Goal: Task Accomplishment & Management: Manage account settings

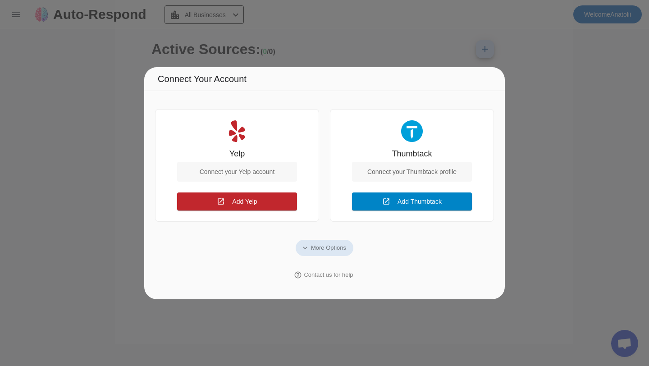
click at [411, 198] on span "Add Thumbtack" at bounding box center [419, 201] width 44 height 7
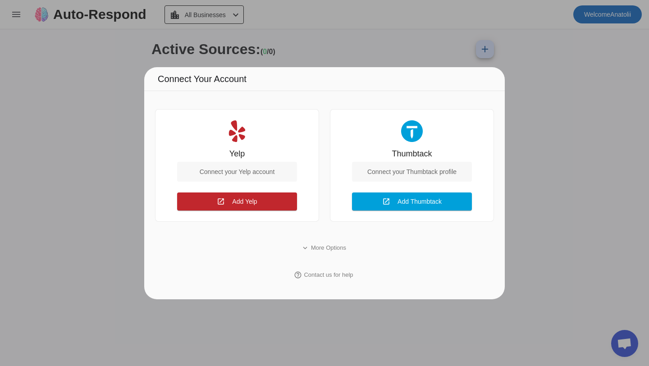
click at [500, 123] on div "Yelp Connect your Yelp account open_in_new Add Yelp Connect Thumbtack Connect y…" at bounding box center [324, 195] width 360 height 208
click at [390, 198] on span at bounding box center [412, 202] width 120 height 22
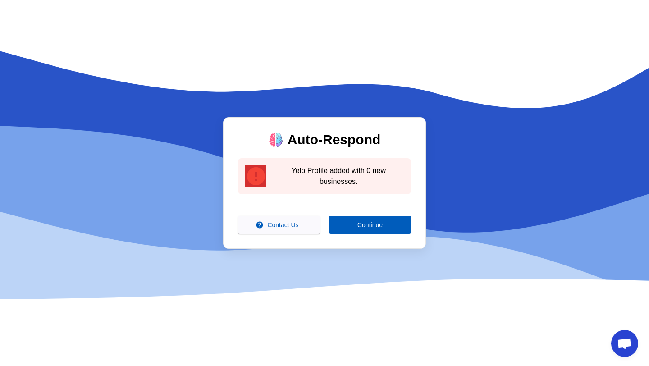
click at [477, 160] on div "Auto-Respond error Yelp Profile added with 0 new businesses. help Contact Us Co…" at bounding box center [324, 183] width 649 height 366
click at [350, 227] on span at bounding box center [370, 225] width 82 height 22
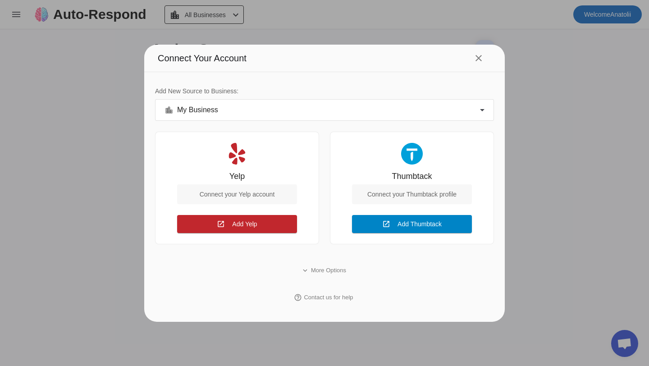
click at [446, 227] on span at bounding box center [412, 224] width 120 height 22
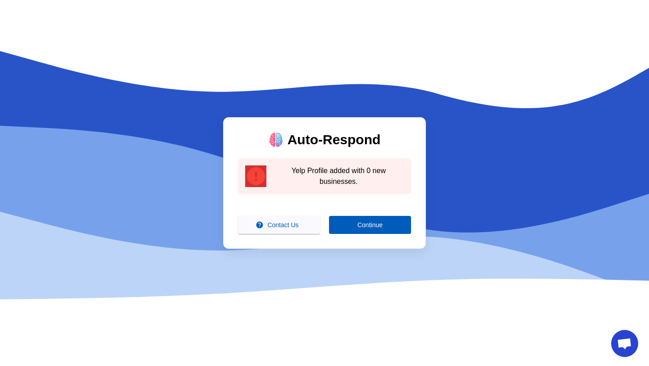
click at [360, 170] on div "Yelp Profile added with 0 new businesses." at bounding box center [339, 176] width 130 height 22
click at [364, 226] on span "Continue" at bounding box center [369, 224] width 25 height 7
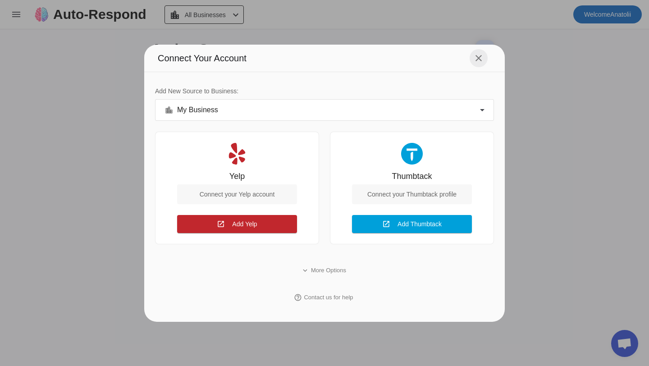
click at [476, 57] on mat-icon "close" at bounding box center [478, 58] width 11 height 11
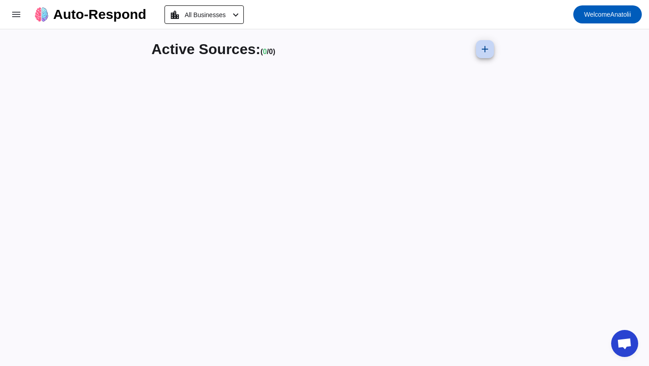
click at [488, 51] on mat-icon "add" at bounding box center [484, 49] width 11 height 11
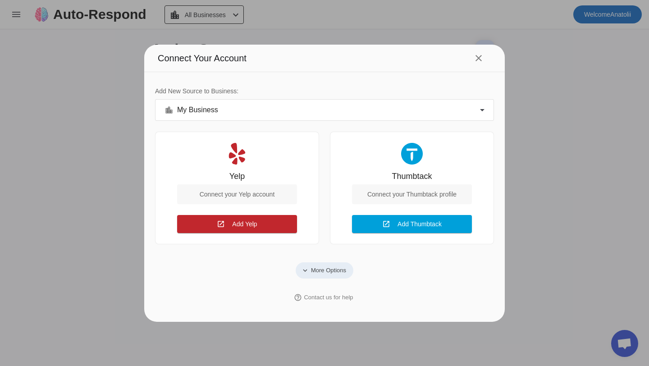
click at [327, 271] on span "More Options" at bounding box center [328, 270] width 35 height 9
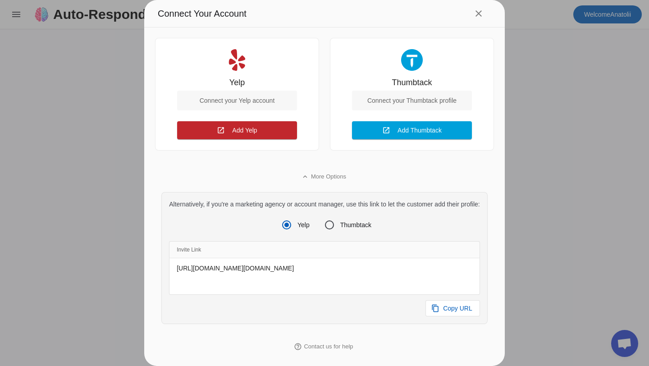
scroll to position [50, 0]
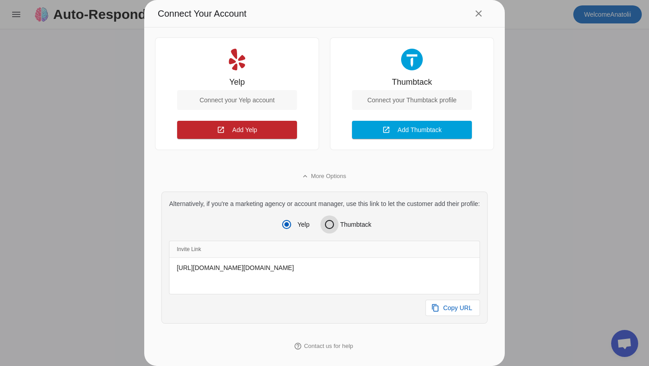
click at [335, 224] on input "Thumbtack" at bounding box center [329, 224] width 18 height 18
radio input "true"
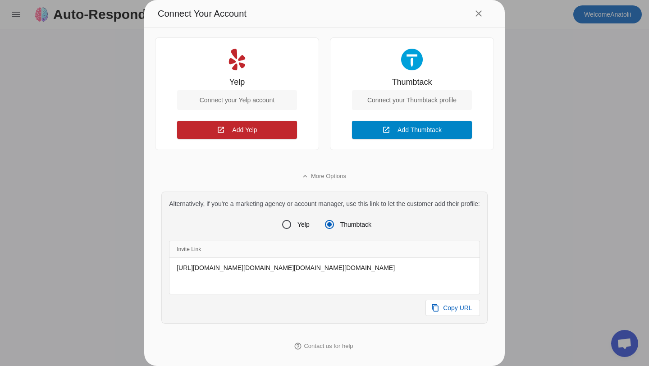
click at [445, 128] on span at bounding box center [412, 130] width 120 height 22
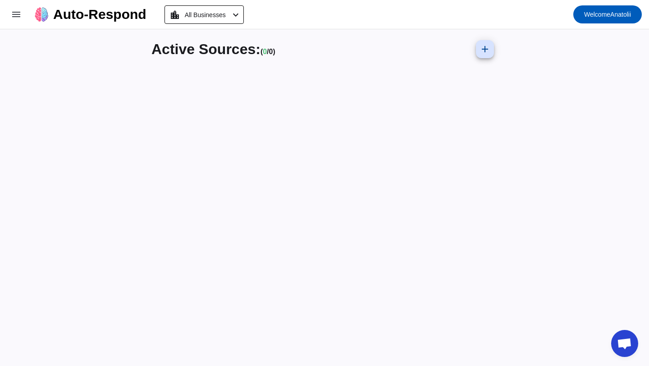
scroll to position [0, 0]
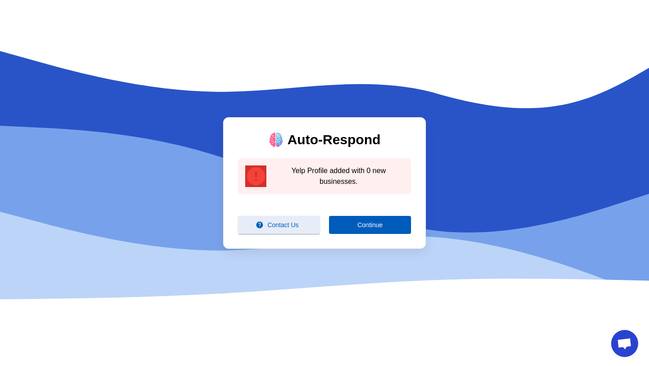
click at [312, 229] on span at bounding box center [279, 225] width 82 height 22
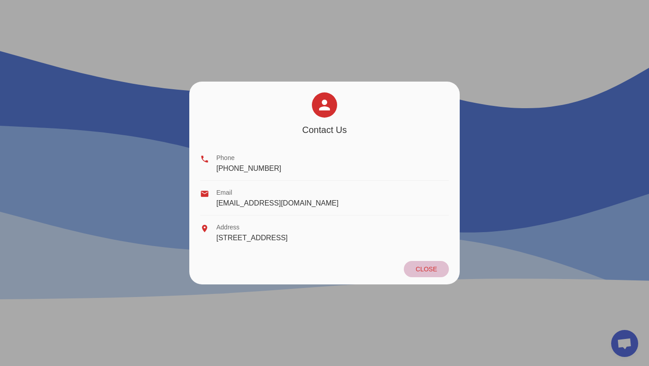
click at [441, 266] on span at bounding box center [426, 269] width 45 height 16
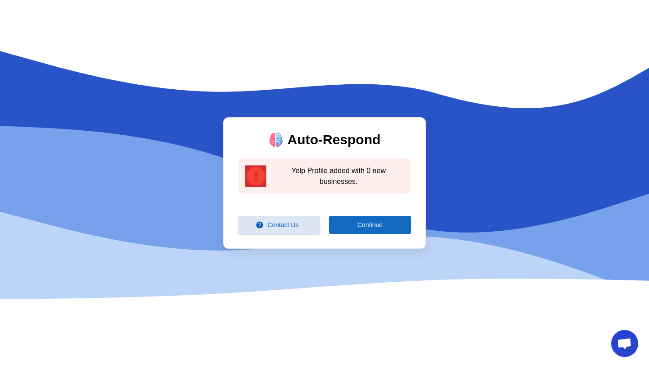
click at [387, 228] on span at bounding box center [370, 225] width 82 height 22
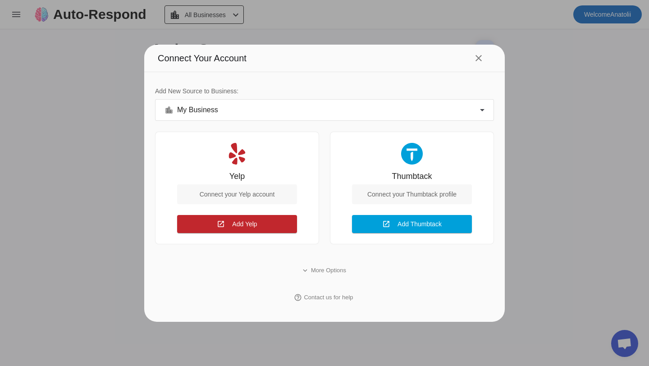
click at [434, 109] on div "location_city My Business" at bounding box center [321, 110] width 315 height 11
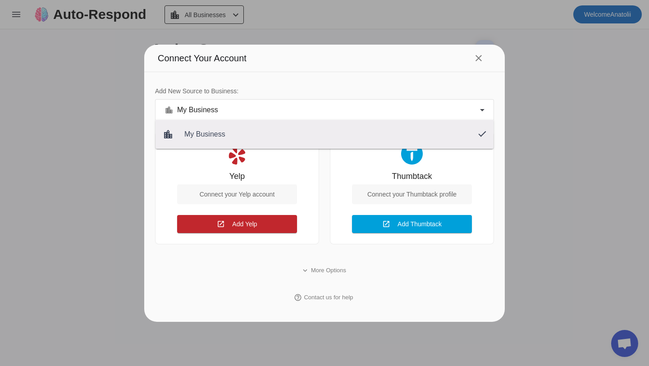
click at [474, 59] on div at bounding box center [324, 183] width 649 height 366
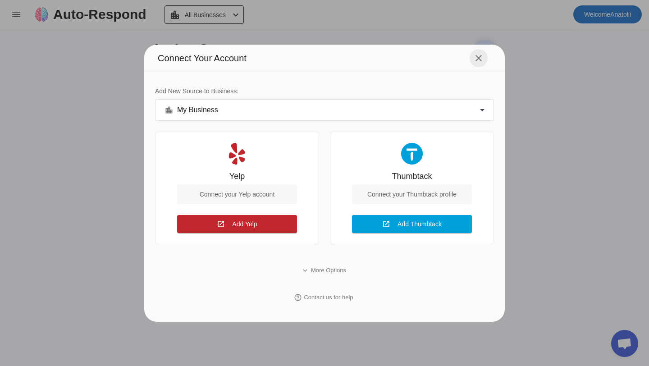
click at [479, 57] on mat-icon "close" at bounding box center [478, 58] width 11 height 11
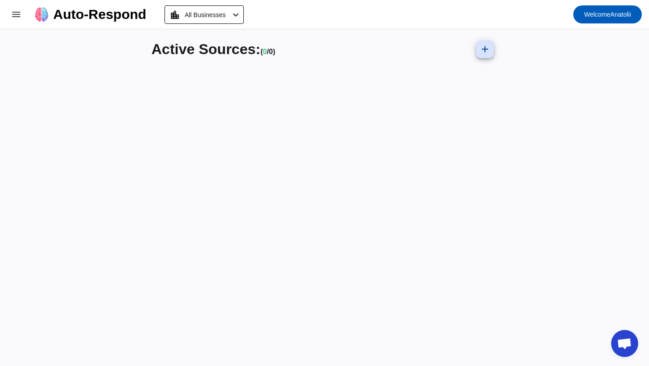
click at [502, 101] on div "Active Sources: ( 0 / 0) add" at bounding box center [324, 197] width 360 height 337
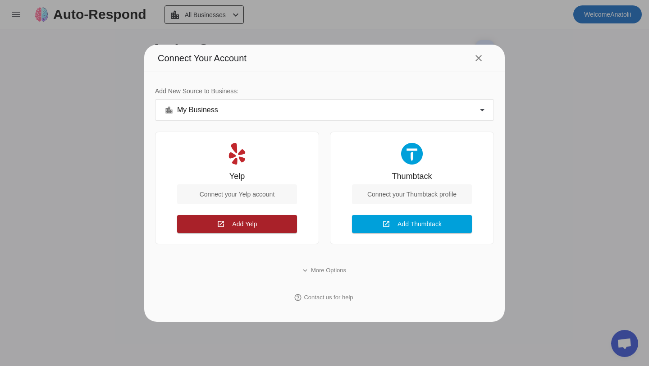
click at [277, 217] on span at bounding box center [237, 224] width 120 height 22
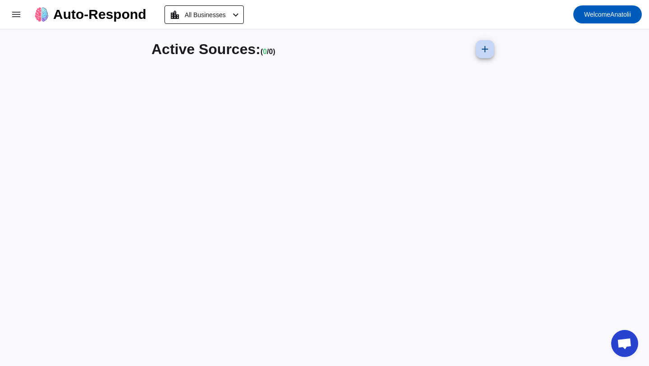
click at [485, 46] on mat-icon "add" at bounding box center [484, 49] width 11 height 11
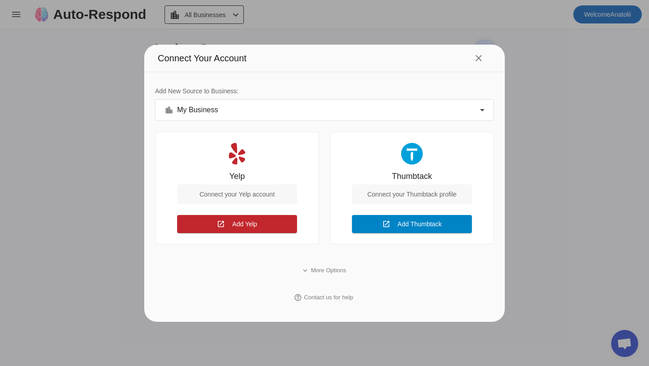
click at [404, 220] on span "Add Thumbtack" at bounding box center [419, 223] width 44 height 7
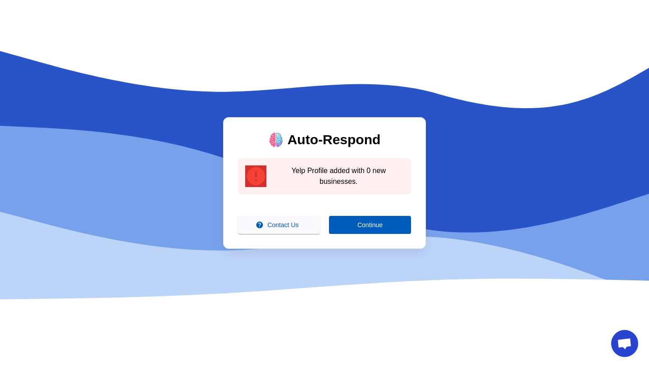
click at [633, 346] on span "Open chat" at bounding box center [624, 343] width 27 height 27
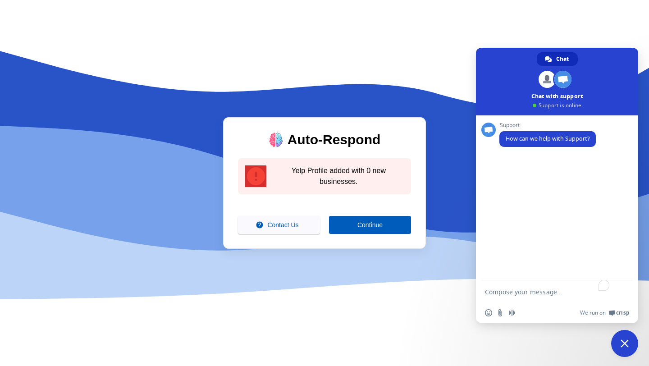
click at [492, 32] on div "Auto-Respond error Yelp Profile added with 0 new businesses. help Contact Us Co…" at bounding box center [324, 183] width 649 height 366
click at [627, 350] on span "Close chat" at bounding box center [624, 343] width 27 height 27
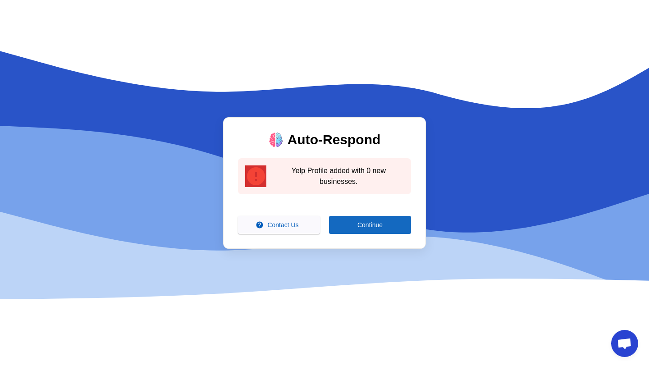
click at [360, 223] on span "Continue" at bounding box center [369, 224] width 25 height 7
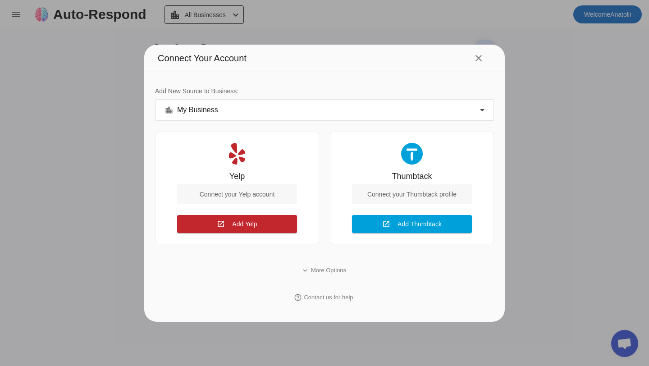
click at [406, 197] on div "Connect your Thumbtack profile" at bounding box center [412, 194] width 120 height 20
click at [406, 191] on div "Connect your Thumbtack profile" at bounding box center [412, 194] width 120 height 20
drag, startPoint x: 406, startPoint y: 191, endPoint x: 364, endPoint y: 189, distance: 41.9
click at [364, 190] on div "Connect your Thumbtack profile" at bounding box center [412, 194] width 120 height 20
click at [423, 178] on div "Thumbtack" at bounding box center [412, 176] width 40 height 9
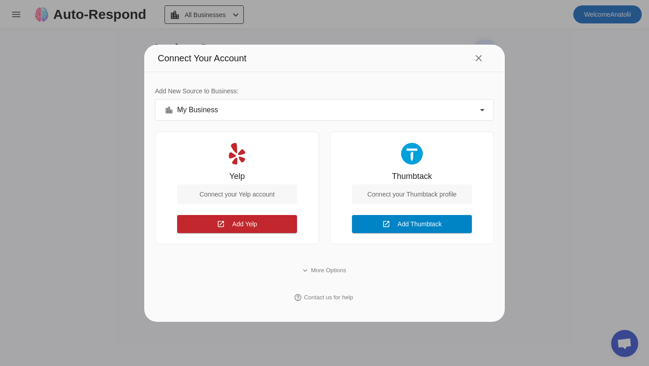
click at [432, 231] on span at bounding box center [412, 224] width 120 height 22
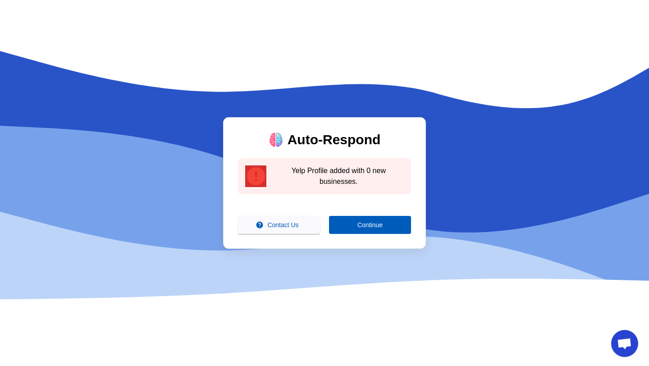
click at [313, 172] on div "Yelp Profile added with 0 new businesses." at bounding box center [339, 176] width 130 height 22
click at [384, 226] on span at bounding box center [370, 225] width 82 height 22
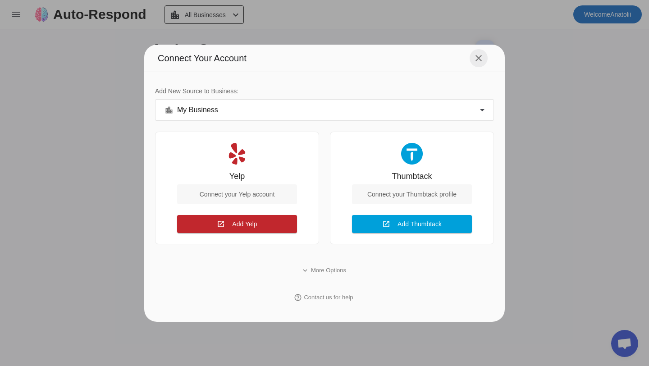
click at [477, 56] on mat-icon "close" at bounding box center [478, 58] width 11 height 11
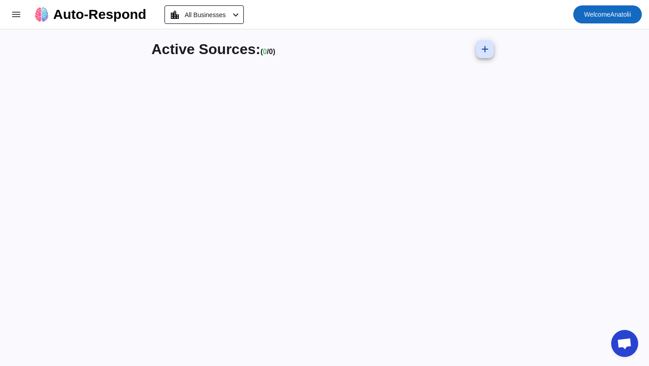
click at [592, 8] on span "Welcome Anatolii" at bounding box center [607, 14] width 47 height 13
click at [286, 155] on div at bounding box center [324, 183] width 649 height 366
click at [226, 12] on span "All Businesses" at bounding box center [205, 15] width 41 height 13
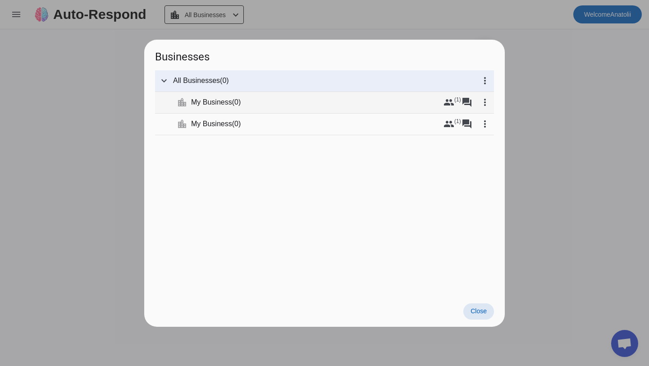
click at [219, 100] on span "My Business" at bounding box center [211, 102] width 41 height 9
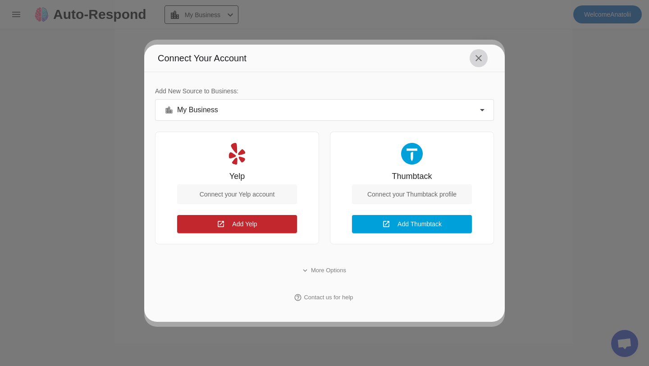
click at [479, 59] on mat-icon "close" at bounding box center [478, 58] width 11 height 11
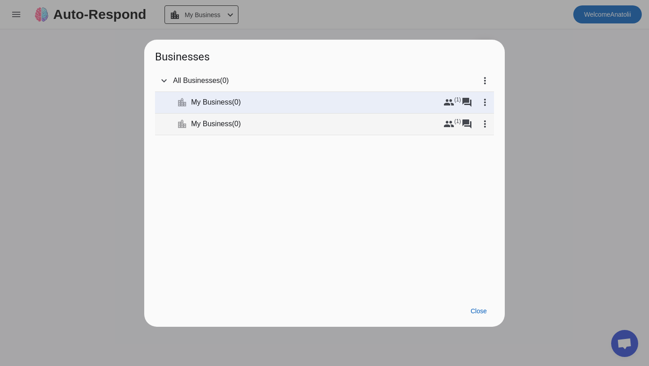
click at [221, 125] on span "My Business" at bounding box center [211, 123] width 41 height 9
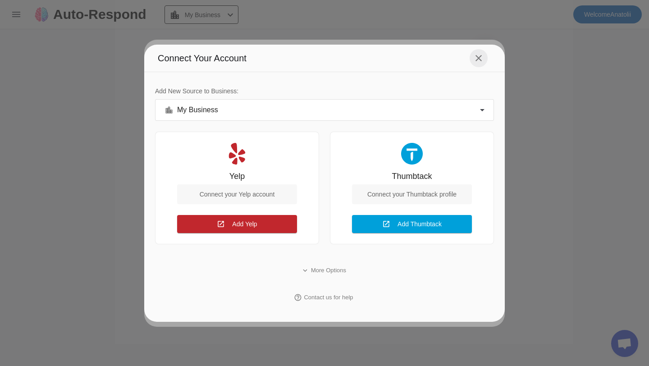
click at [474, 62] on mat-icon "close" at bounding box center [478, 58] width 11 height 11
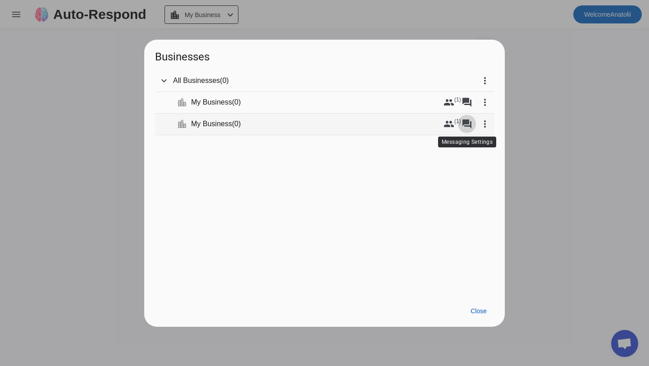
click at [466, 124] on mat-icon "forum" at bounding box center [466, 124] width 11 height 11
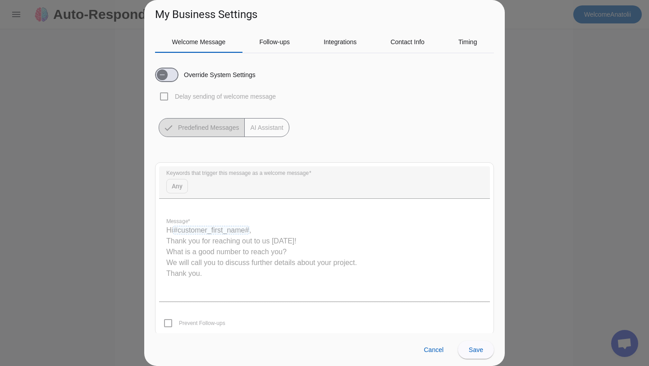
click at [264, 133] on mat-button-toggle-group "Predefined Messages AI Assistant" at bounding box center [224, 127] width 131 height 19
click at [170, 77] on span "button" at bounding box center [162, 75] width 18 height 18
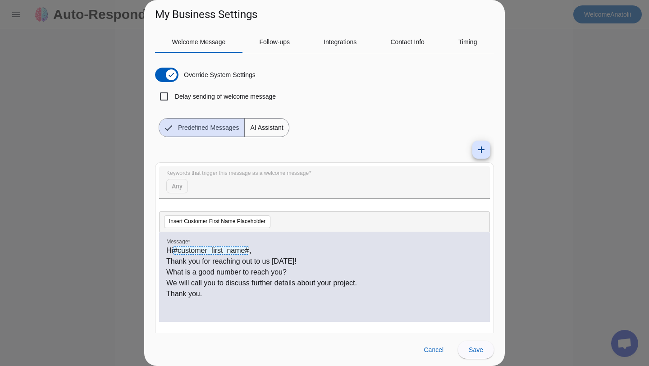
click at [257, 123] on span "AI Assistant" at bounding box center [267, 128] width 44 height 18
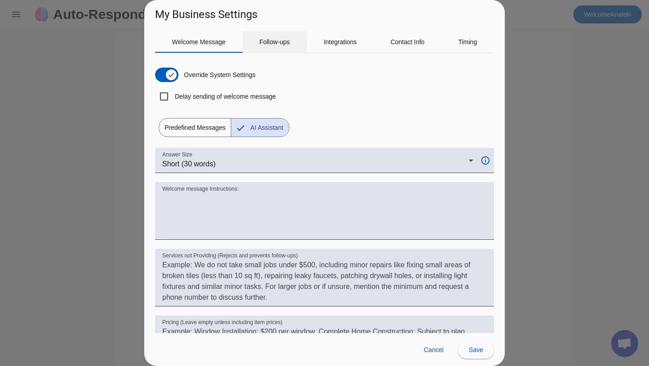
click at [257, 43] on div "Follow-ups" at bounding box center [274, 42] width 64 height 22
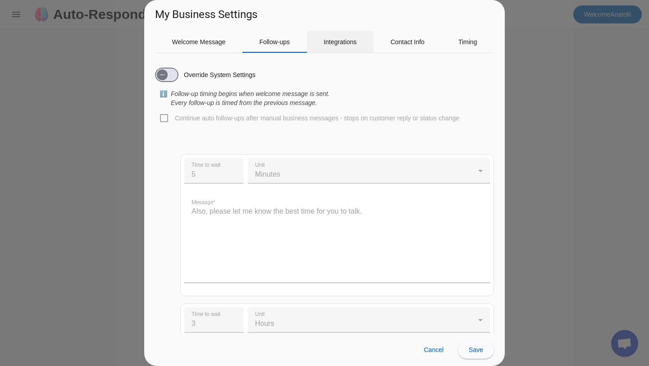
click at [326, 46] on span "Integrations" at bounding box center [340, 42] width 33 height 22
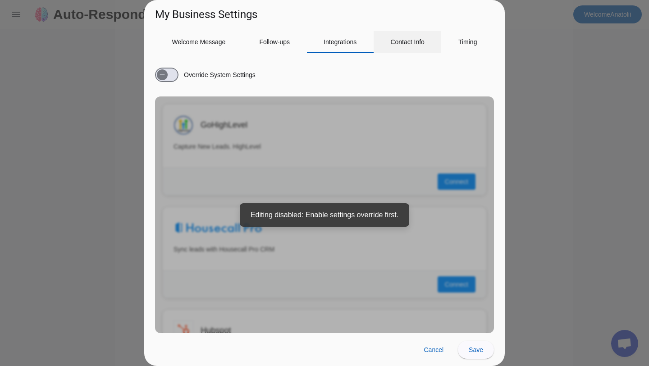
click at [412, 46] on span "Contact Info" at bounding box center [407, 42] width 34 height 22
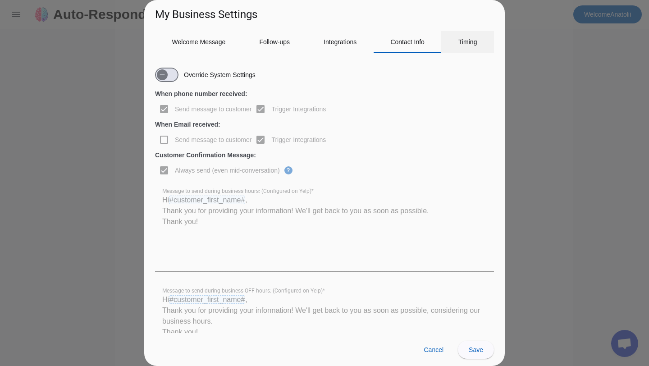
click at [460, 35] on span "Timing" at bounding box center [467, 42] width 19 height 22
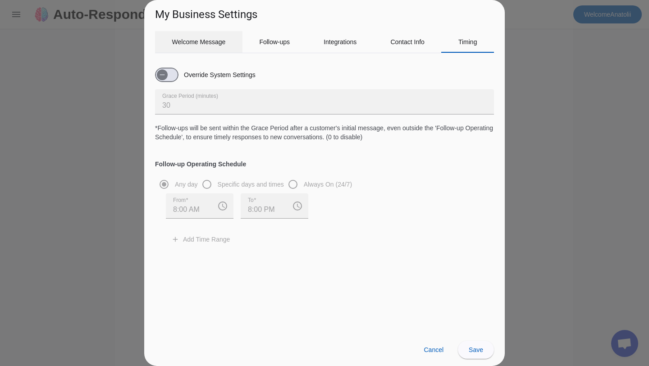
click at [182, 42] on span "Welcome Message" at bounding box center [199, 42] width 54 height 6
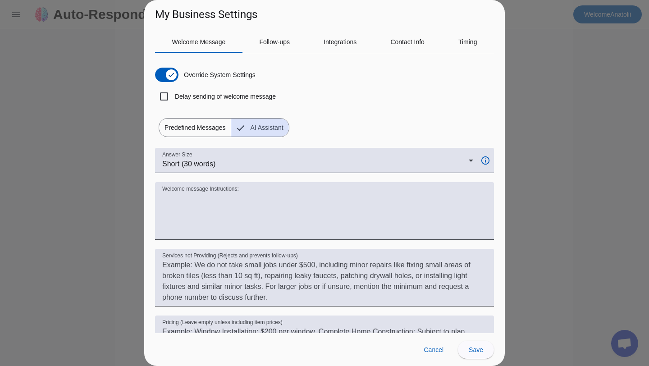
click at [196, 130] on span "Predefined Messages" at bounding box center [195, 128] width 72 height 18
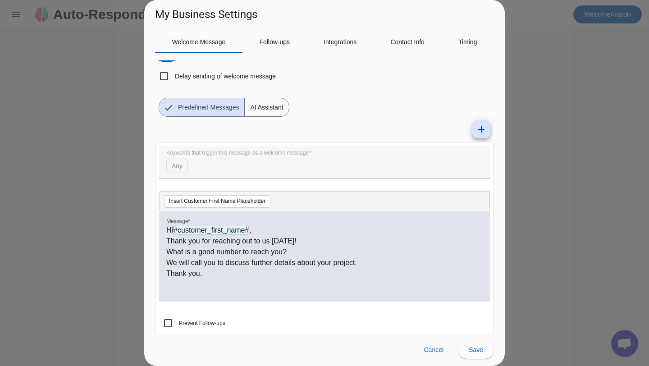
scroll to position [30, 0]
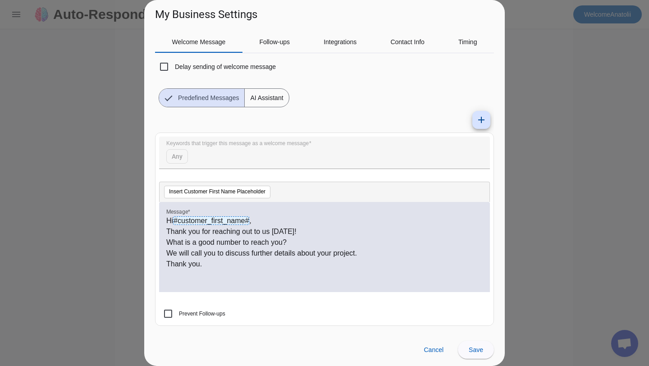
click at [272, 98] on span "AI Assistant" at bounding box center [267, 98] width 44 height 18
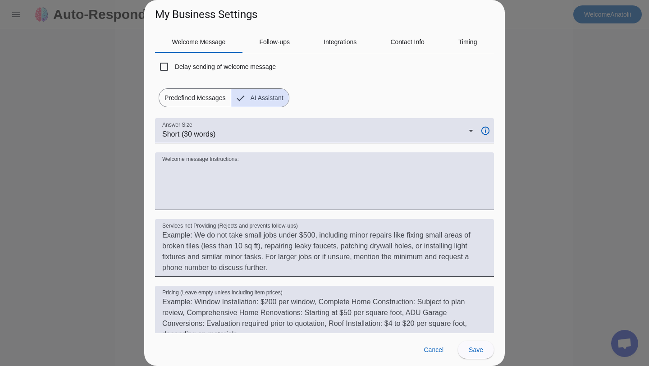
scroll to position [83, 0]
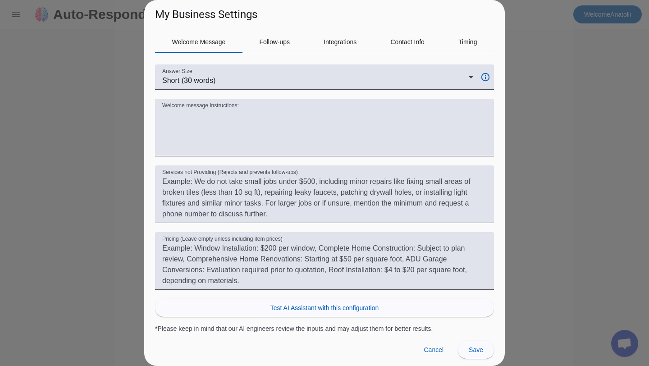
click at [421, 277] on textarea "Pricing (Leave empty unless including item prices)" at bounding box center [324, 264] width 324 height 43
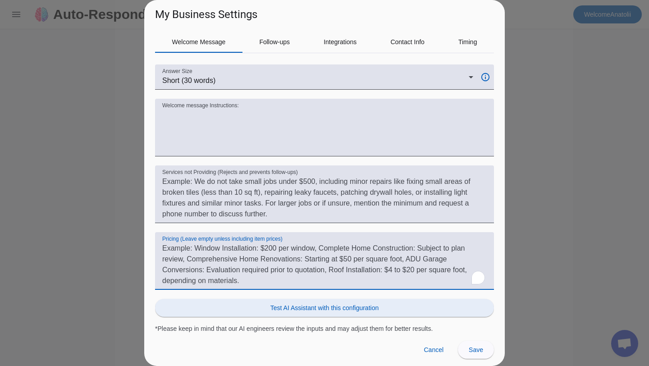
click at [444, 306] on span at bounding box center [324, 308] width 339 height 22
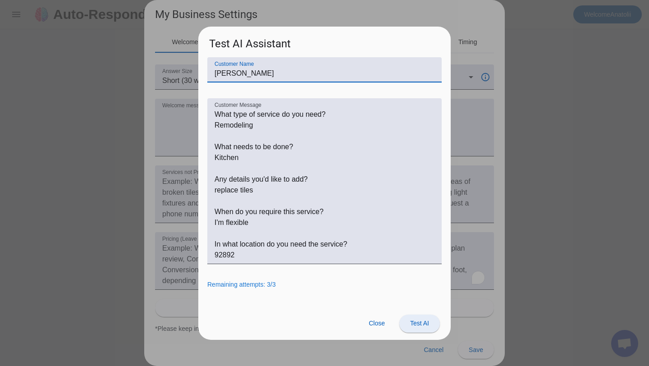
click at [413, 320] on span "Test AI" at bounding box center [419, 322] width 19 height 7
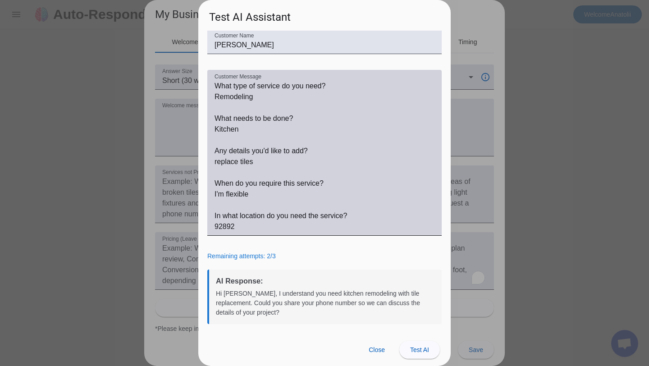
scroll to position [0, 0]
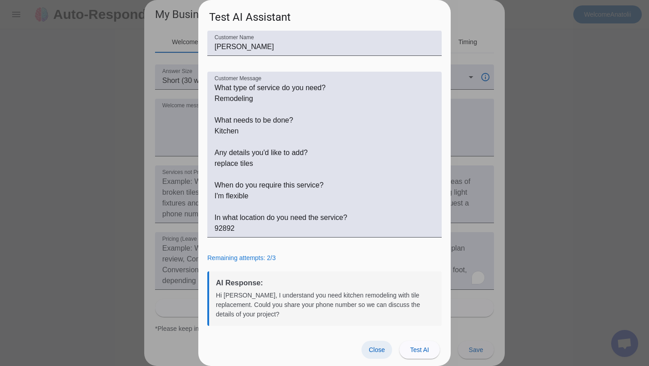
click at [377, 351] on span "Close" at bounding box center [377, 349] width 16 height 7
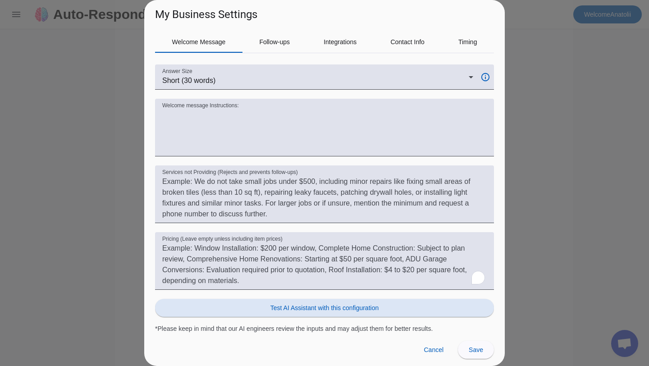
click at [529, 124] on div at bounding box center [324, 183] width 649 height 366
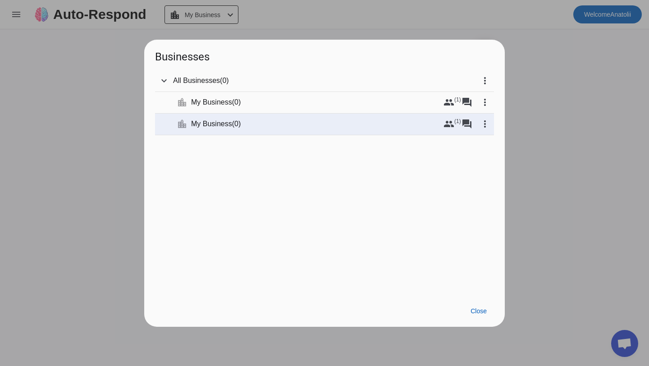
click at [521, 92] on div at bounding box center [324, 183] width 649 height 366
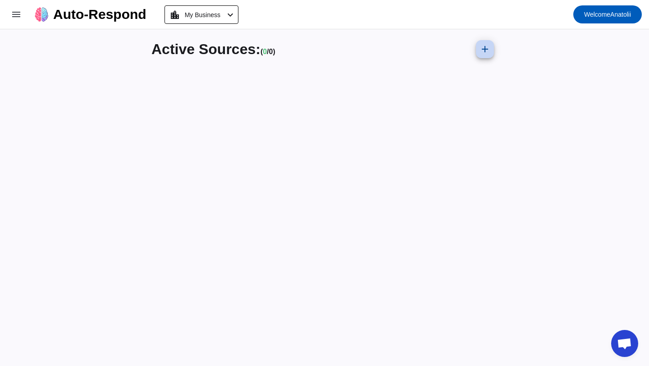
click at [484, 46] on mat-icon "add" at bounding box center [484, 49] width 11 height 11
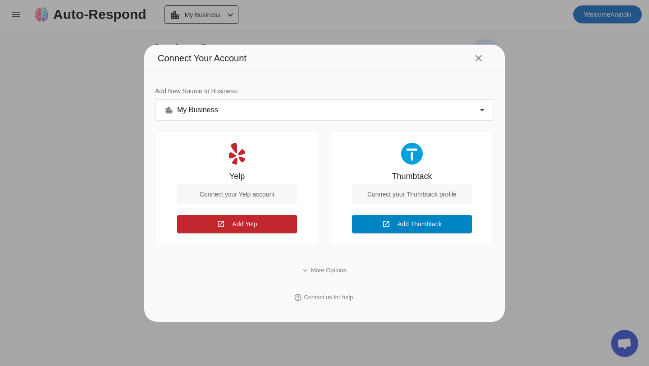
click at [429, 223] on span "Add Thumbtack" at bounding box center [419, 223] width 44 height 7
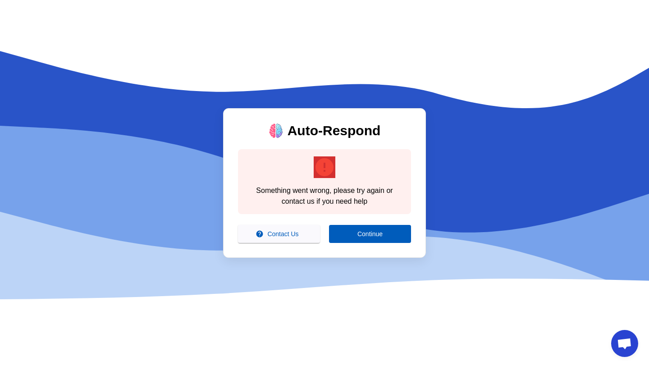
click at [353, 291] on div "Auto-Respond error Something went wrong, please try again or contact us if you …" at bounding box center [324, 183] width 649 height 366
click at [354, 233] on span at bounding box center [370, 234] width 82 height 22
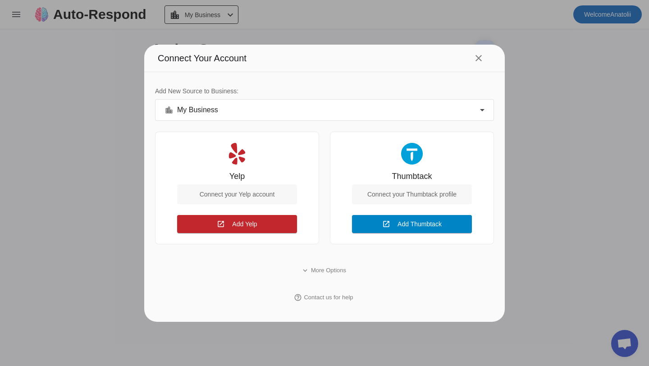
click at [401, 222] on span "Add Thumbtack" at bounding box center [419, 223] width 44 height 7
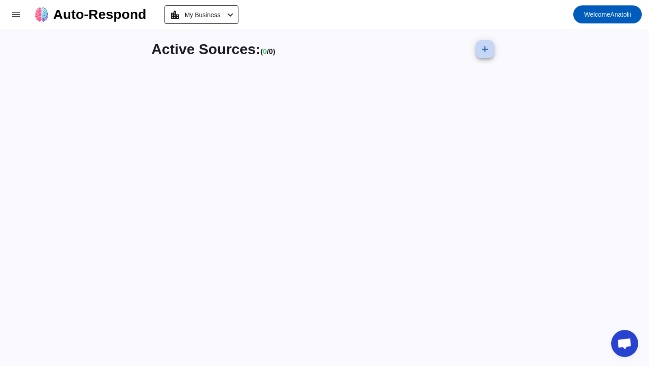
click at [485, 49] on mat-icon "add" at bounding box center [484, 49] width 11 height 11
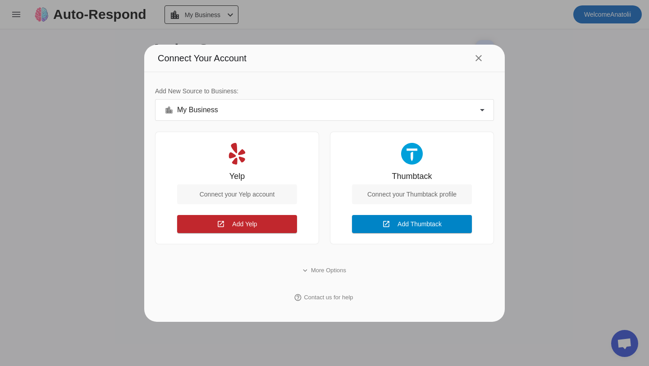
click at [407, 220] on span "Add Thumbtack" at bounding box center [419, 223] width 44 height 7
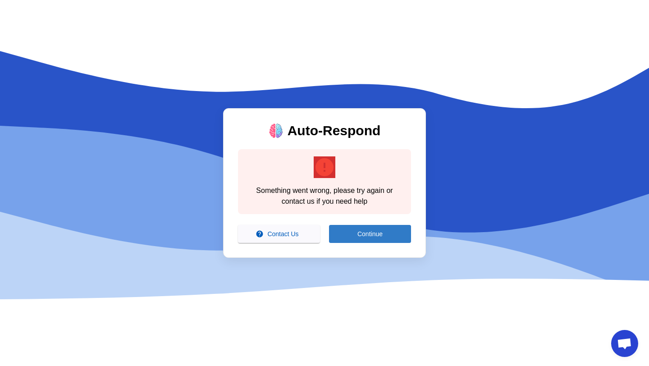
click at [350, 235] on span at bounding box center [370, 234] width 82 height 22
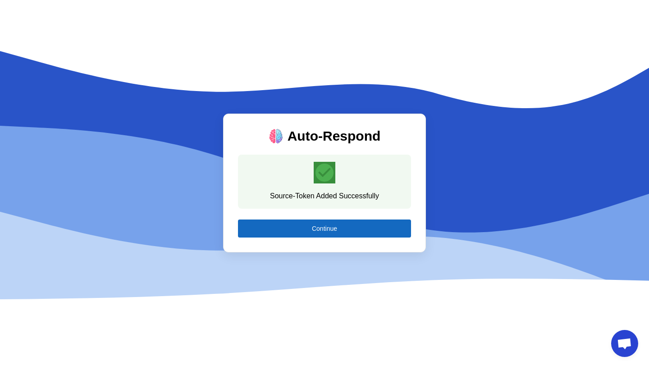
click at [346, 228] on span at bounding box center [324, 229] width 173 height 22
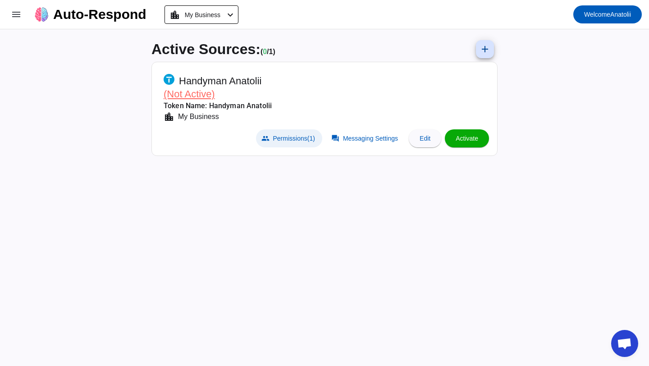
click at [291, 139] on span "Permissions (1)" at bounding box center [294, 138] width 42 height 7
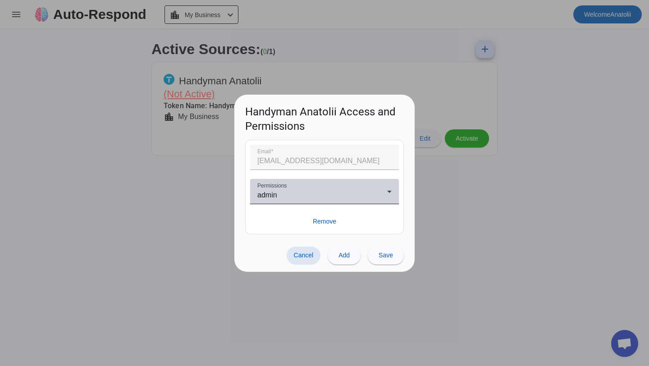
click at [379, 195] on div "admin" at bounding box center [322, 195] width 130 height 11
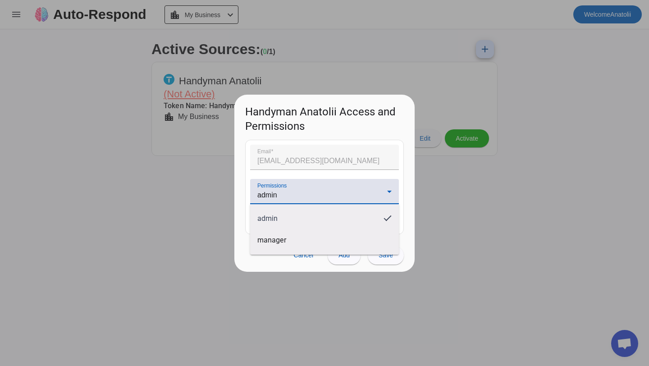
click at [473, 217] on div at bounding box center [324, 183] width 649 height 366
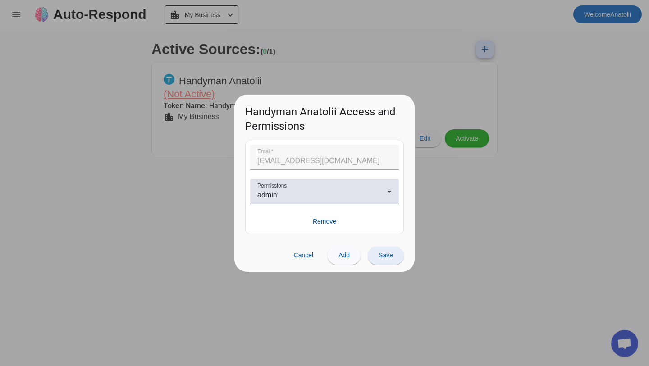
click at [374, 256] on span at bounding box center [386, 256] width 36 height 22
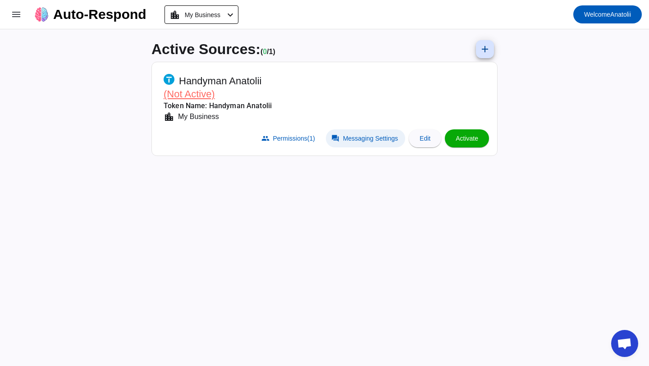
click at [366, 137] on span "Messaging Settings" at bounding box center [370, 138] width 55 height 7
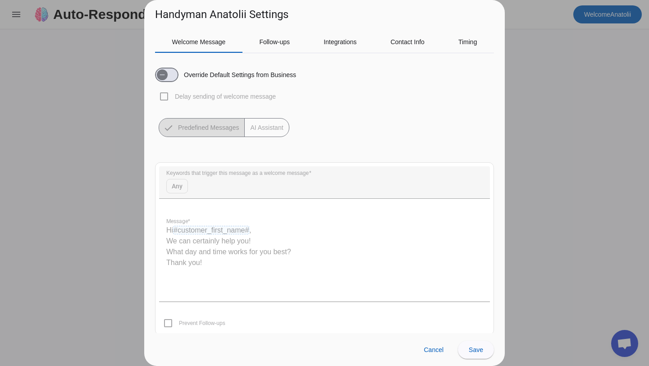
scroll to position [9, 0]
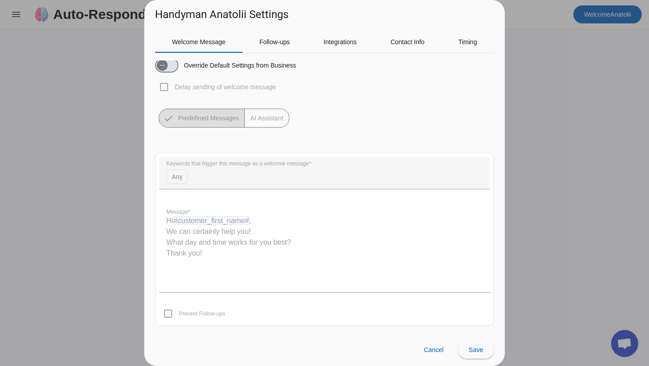
click at [247, 230] on quill-editor "Hi #customer_first_name# , We can certainly help you! What day and time works f…" at bounding box center [324, 247] width 331 height 90
click at [270, 119] on mat-button-toggle-group "Predefined Messages AI Assistant" at bounding box center [224, 118] width 131 height 19
click at [174, 63] on span "button" at bounding box center [166, 65] width 23 height 14
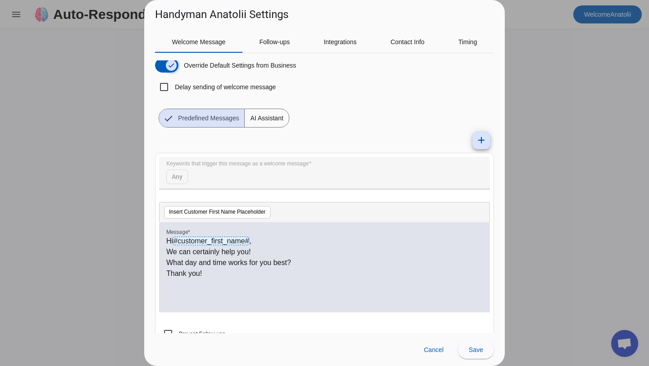
click at [164, 66] on span "button" at bounding box center [171, 65] width 18 height 18
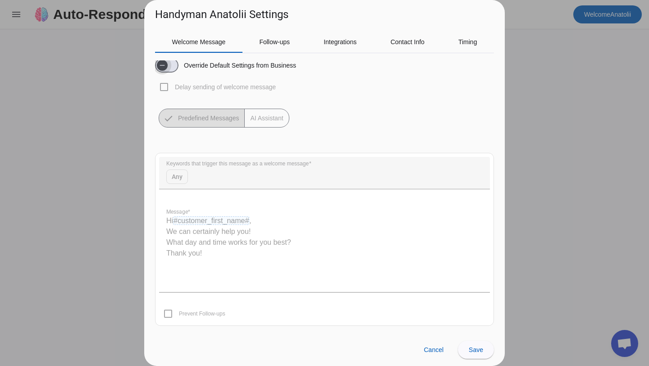
scroll to position [0, 0]
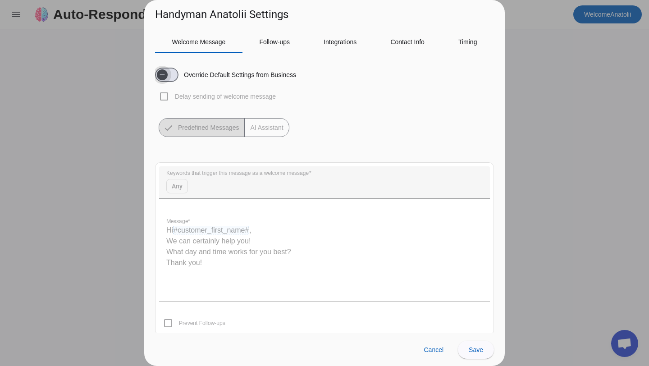
click at [167, 69] on span "button" at bounding box center [162, 74] width 11 height 11
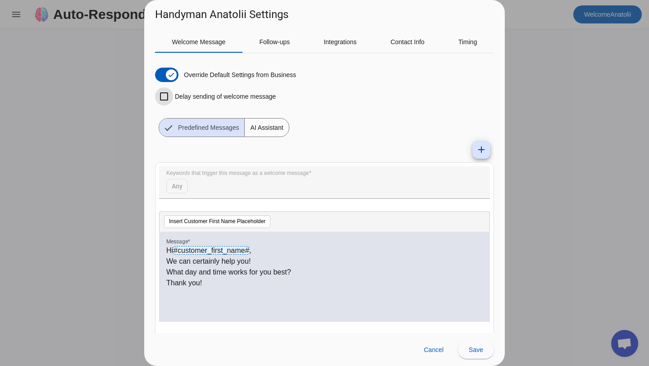
click at [163, 99] on input "Delay sending of welcome message" at bounding box center [164, 96] width 18 height 18
checkbox input "true"
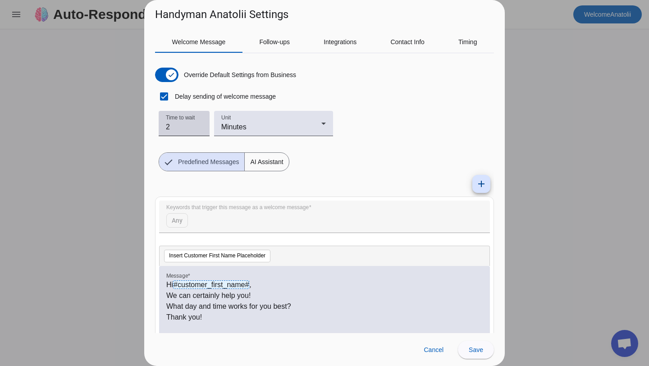
click at [199, 124] on input "2" at bounding box center [184, 127] width 36 height 11
click at [199, 124] on input "3" at bounding box center [184, 127] width 36 height 11
type input "2"
click at [200, 129] on input "2" at bounding box center [184, 127] width 36 height 11
click at [347, 169] on div "Override Default Settings from Business Delay sending of welcome message Time t…" at bounding box center [324, 115] width 339 height 111
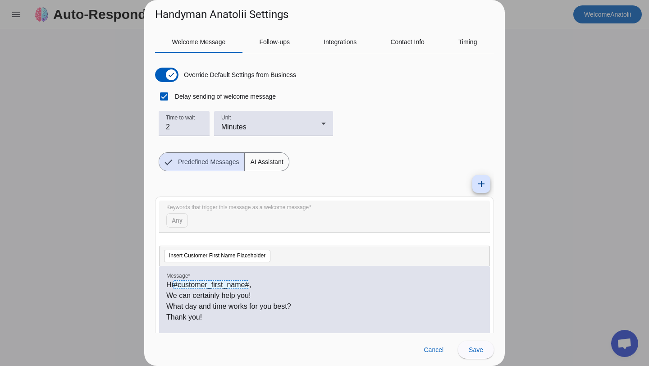
scroll to position [54, 0]
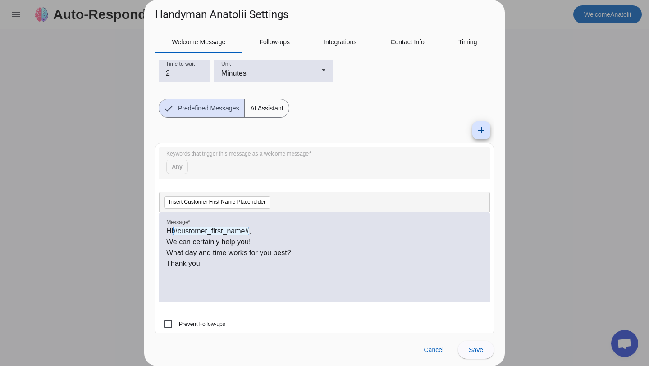
click at [274, 110] on span "AI Assistant" at bounding box center [267, 108] width 44 height 18
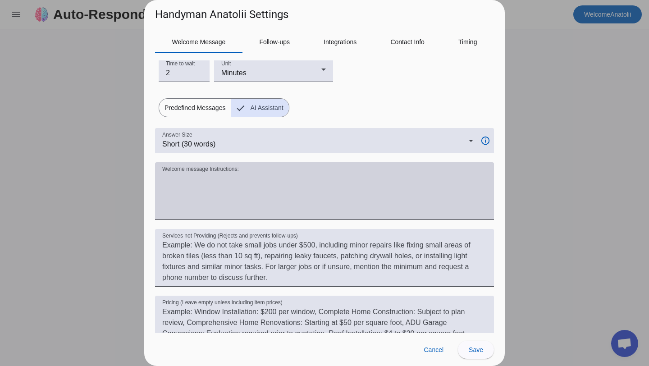
scroll to position [53, 0]
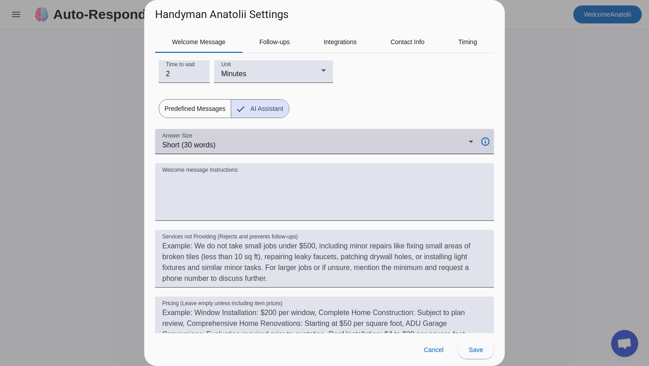
click at [456, 140] on div "Short (30 words)" at bounding box center [315, 145] width 306 height 11
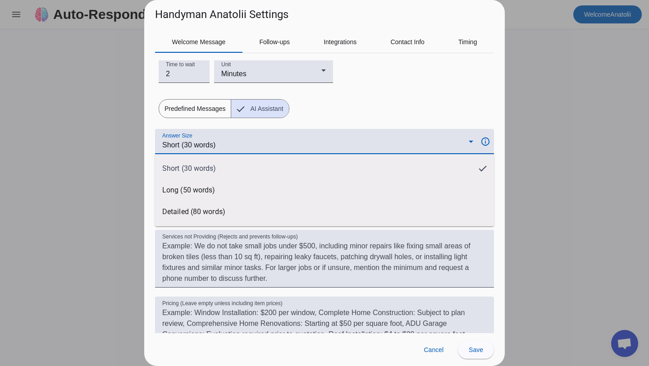
click at [439, 113] on div at bounding box center [324, 183] width 649 height 366
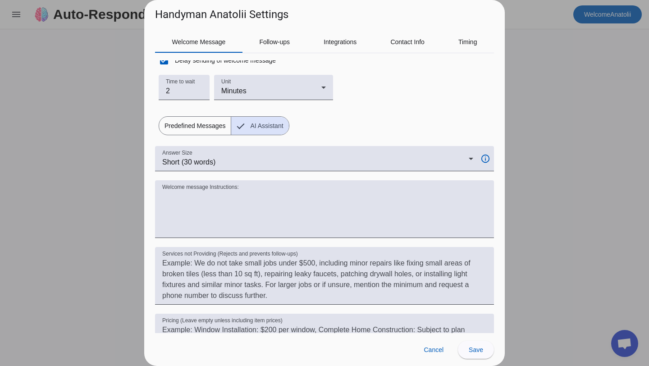
scroll to position [31, 0]
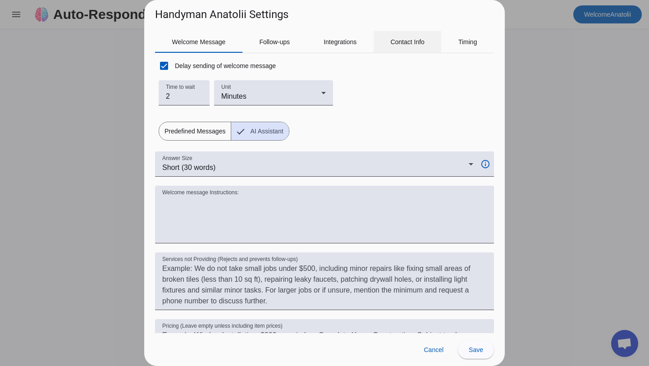
click at [428, 45] on div "Contact Info" at bounding box center [408, 42] width 68 height 22
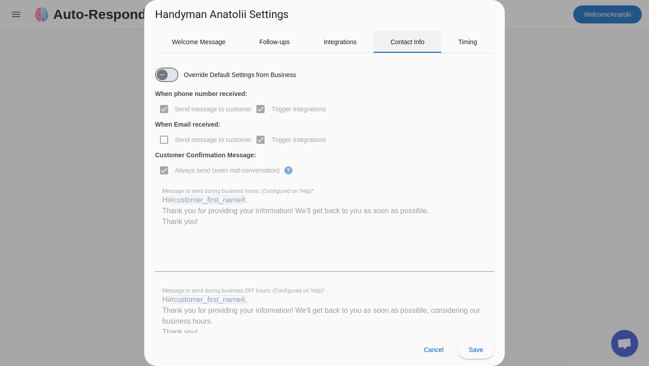
scroll to position [0, 0]
click at [470, 42] on span "Timing" at bounding box center [467, 42] width 19 height 6
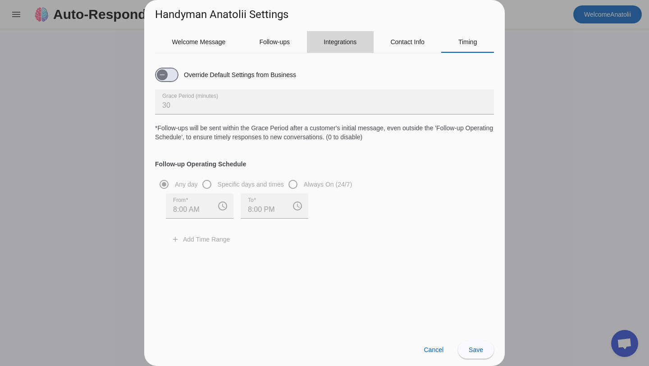
click at [355, 37] on span "Integrations" at bounding box center [340, 42] width 33 height 22
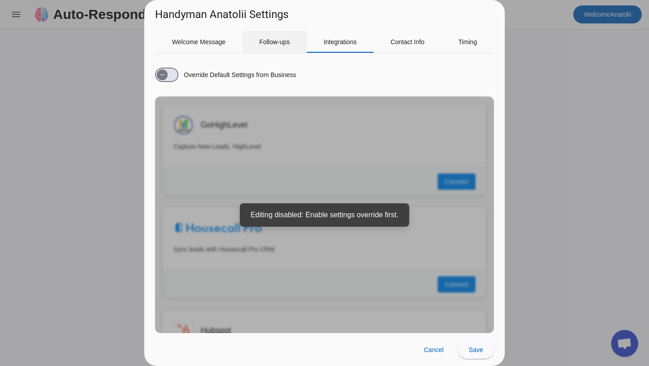
click at [282, 36] on span "Follow-ups" at bounding box center [274, 42] width 31 height 22
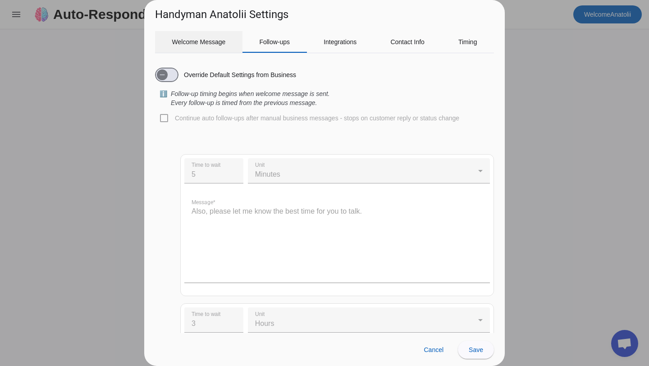
click at [212, 43] on span "Welcome Message" at bounding box center [199, 42] width 54 height 6
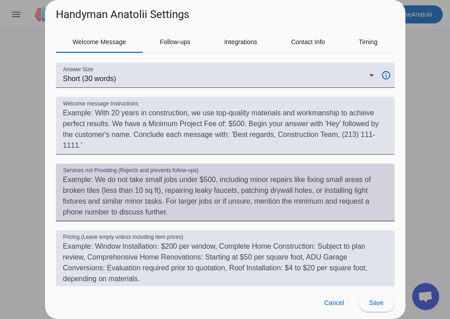
scroll to position [114, 0]
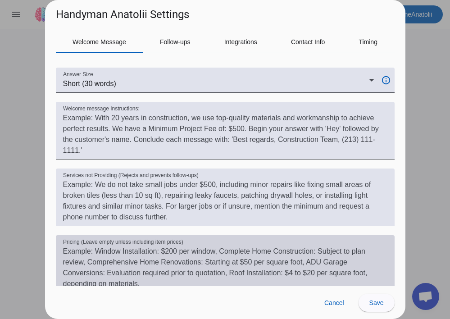
click at [132, 280] on textarea "Pricing (Leave empty unless including item prices)" at bounding box center [225, 267] width 324 height 43
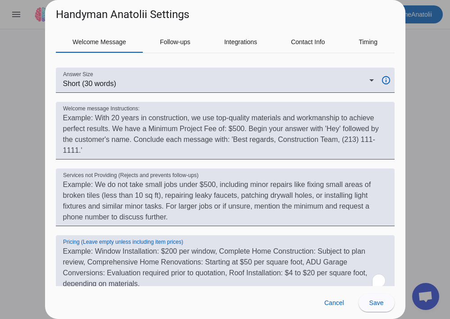
paste textarea "General Handyman Service: $50/hr labor + materials. Drywall/ceiling repair: $25…"
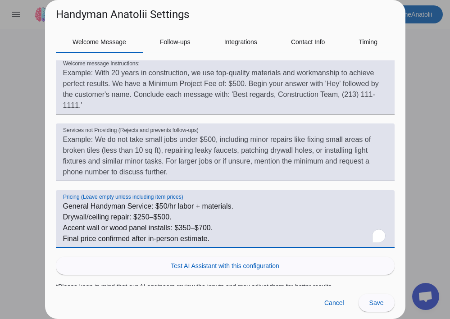
scroll to position [161, 0]
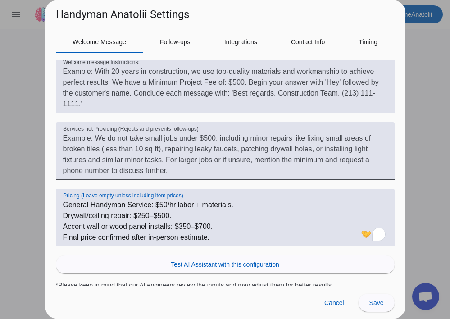
type textarea "General Handyman Service: $50/hr labor + materials. Drywall/ceiling repair: $25…"
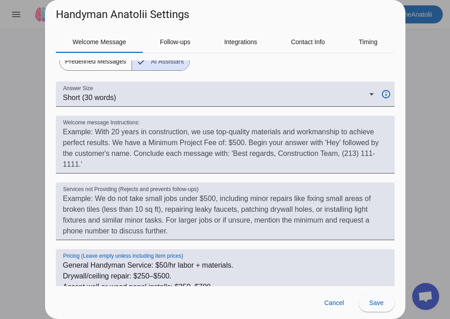
scroll to position [100, 0]
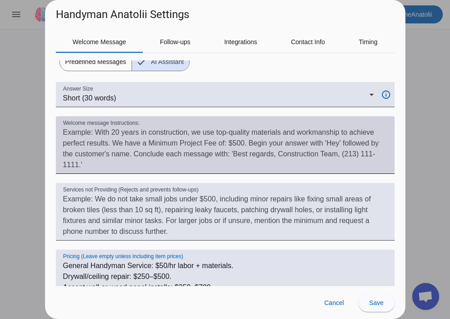
click at [156, 156] on textarea "Welcome message Instructions:" at bounding box center [225, 148] width 324 height 43
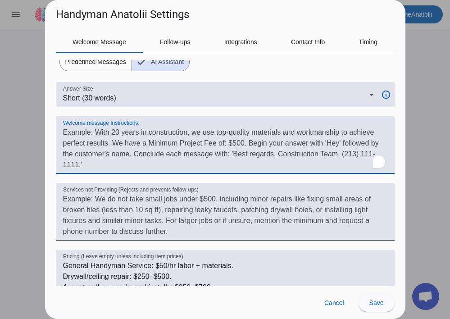
paste textarea "Aloha [Name], thanks for reaching out! I handle fast, reliable handyman fixes a…"
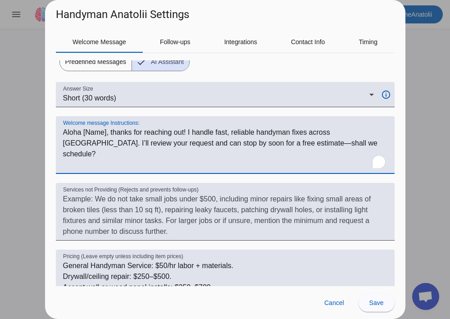
click at [179, 166] on textarea "Welcome message Instructions:" at bounding box center [225, 148] width 324 height 43
type textarea "Aloha [Name], thanks for reaching out! I handle fast, reliable handyman fixes a…"
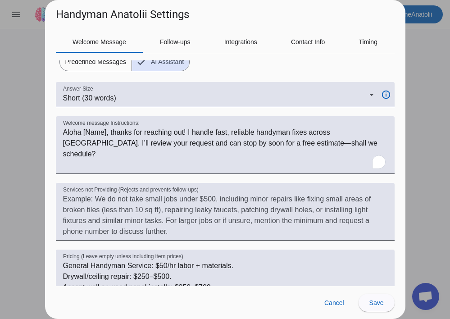
click at [196, 178] on div at bounding box center [225, 178] width 339 height 9
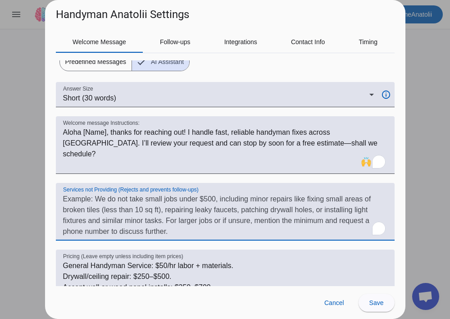
drag, startPoint x: 175, startPoint y: 232, endPoint x: 46, endPoint y: 190, distance: 135.9
click at [46, 190] on div "Welcome Message Follow-ups Integrations Contact Info Timing Override Default Se…" at bounding box center [225, 154] width 360 height 264
paste textarea "I focus on projects above $200. I don’t take small patch jobs under 1 sq ft, le…"
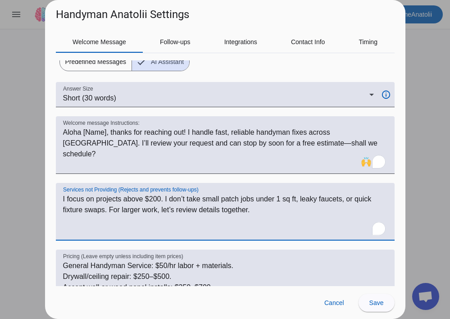
click at [229, 218] on textarea "I focus on projects above $200. I don’t take small patch jobs under 1 sq ft, le…" at bounding box center [225, 215] width 324 height 43
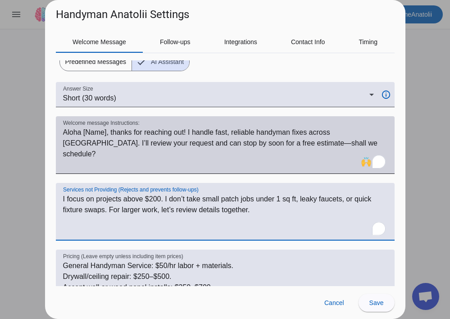
scroll to position [155, 0]
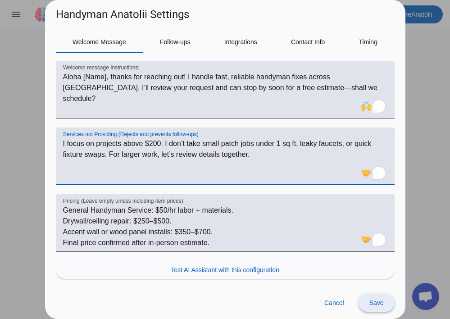
type textarea "I focus on projects above $200. I don’t take small patch jobs under 1 sq ft, le…"
click at [371, 298] on span at bounding box center [377, 303] width 36 height 22
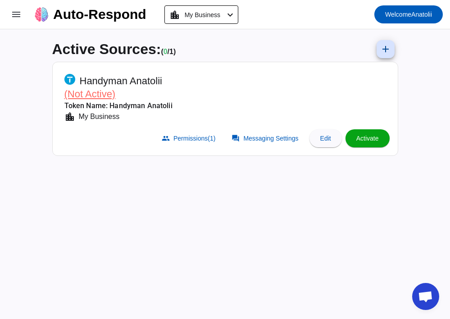
click at [365, 140] on span "Activate" at bounding box center [367, 138] width 23 height 7
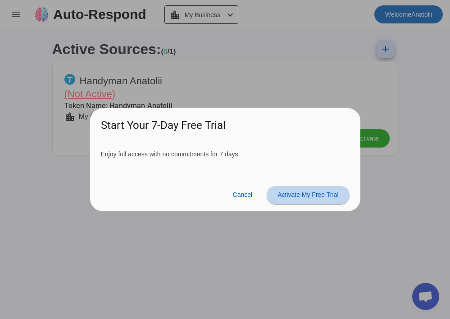
click at [313, 196] on span "Activate My Free Trial" at bounding box center [308, 194] width 61 height 7
